Goal: Transaction & Acquisition: Purchase product/service

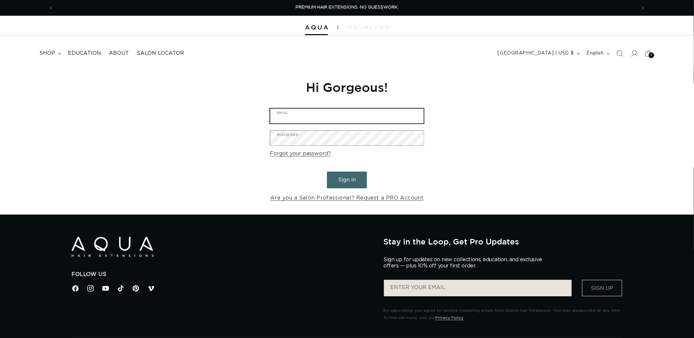
type input "[EMAIL_ADDRESS][DOMAIN_NAME]"
click at [350, 179] on button "Sign in" at bounding box center [347, 180] width 40 height 17
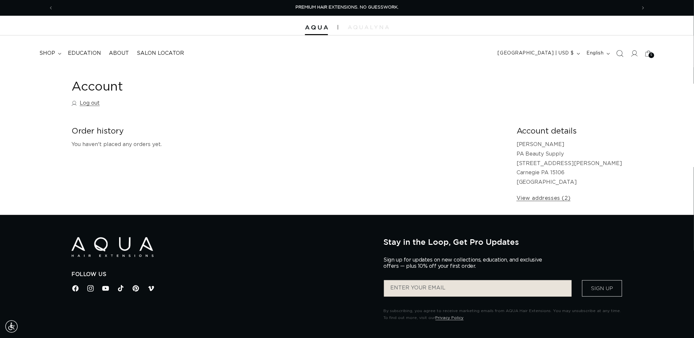
click at [625, 53] on span "Search" at bounding box center [620, 53] width 14 height 14
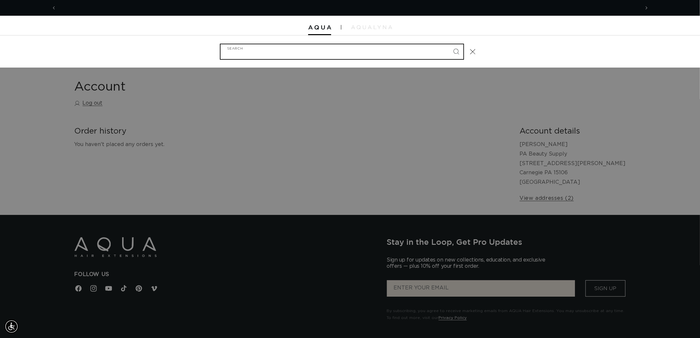
scroll to position [0, 583]
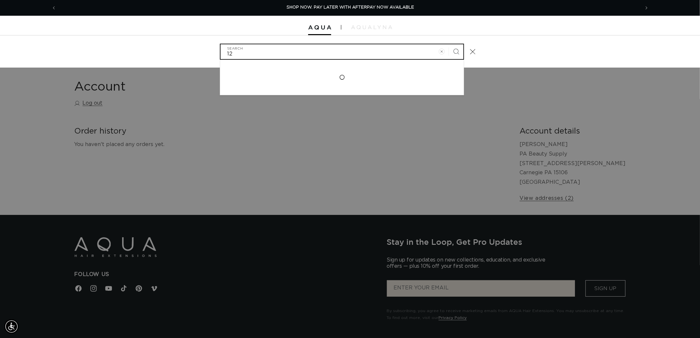
type input "1"
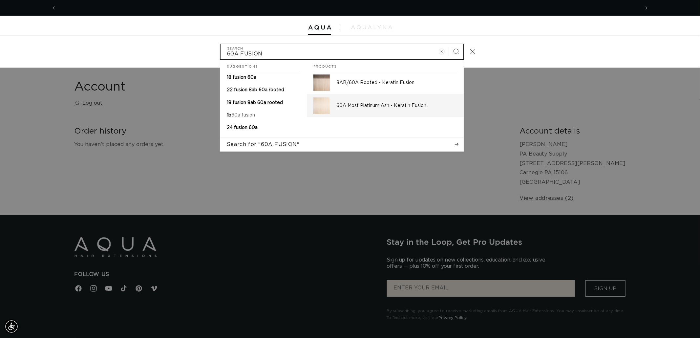
scroll to position [0, 0]
type input "60A FUSION"
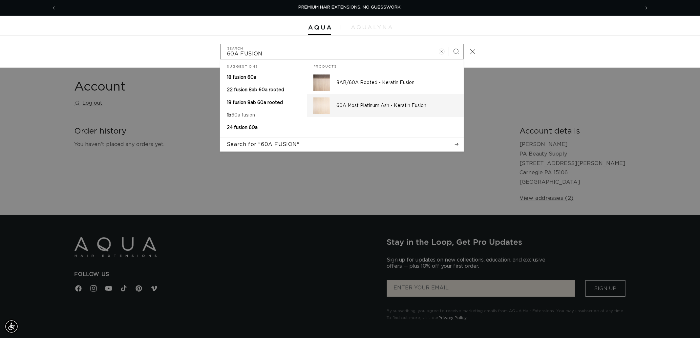
click at [353, 101] on div "60A Most Platinum Ash - Keratin Fusion" at bounding box center [396, 105] width 121 height 16
